Goal: Information Seeking & Learning: Find specific fact

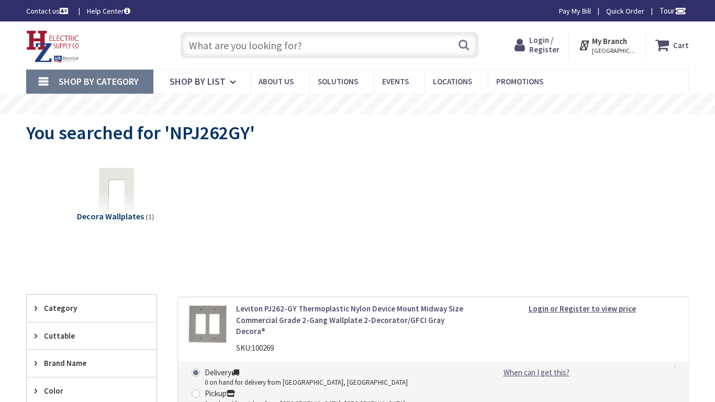
type input "[GEOGRAPHIC_DATA], Gatineau, QC J8L 2C1, [GEOGRAPHIC_DATA]"
